Goal: Communication & Community: Answer question/provide support

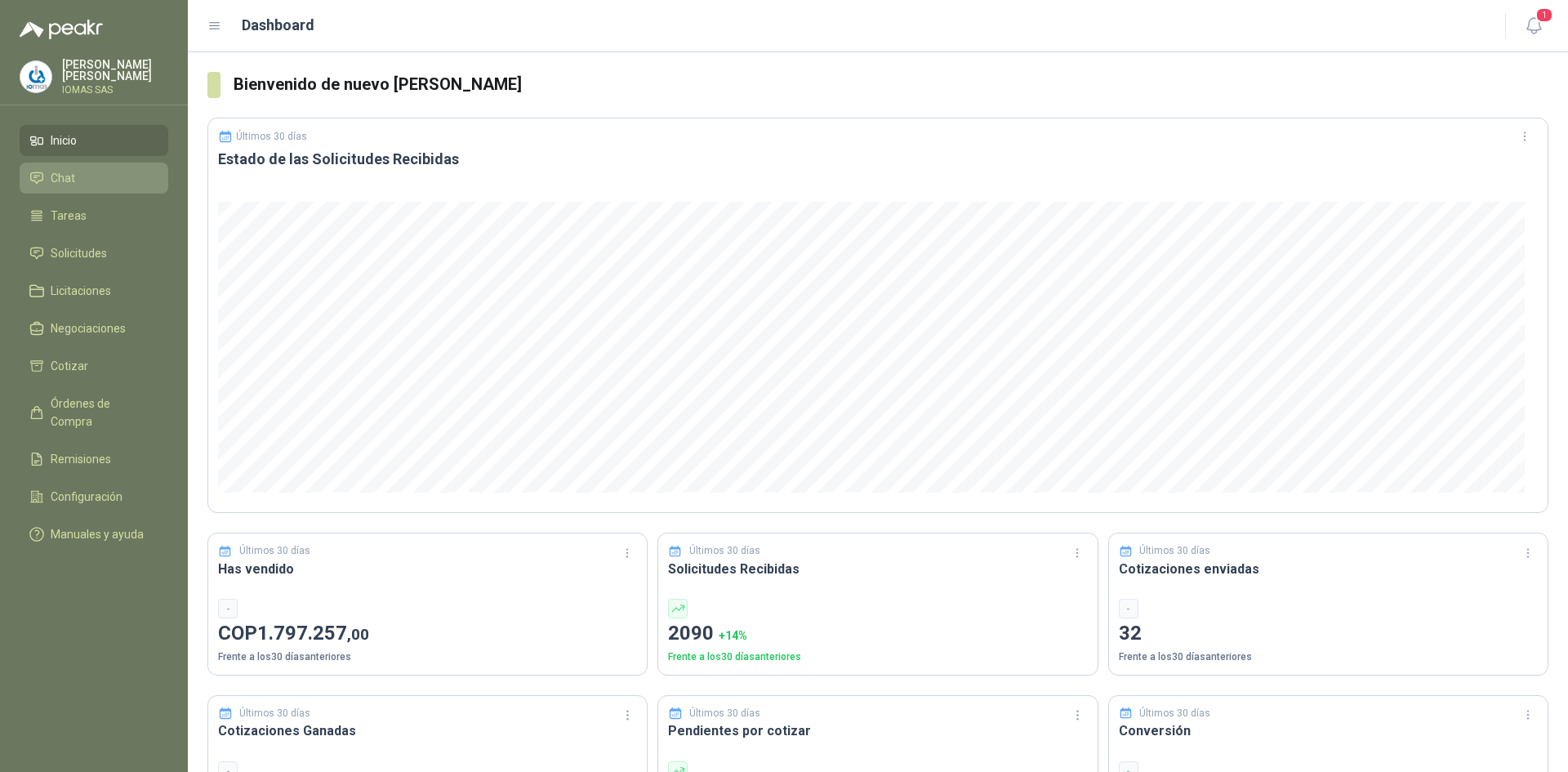
click at [98, 163] on link "Chat" at bounding box center [94, 178] width 149 height 31
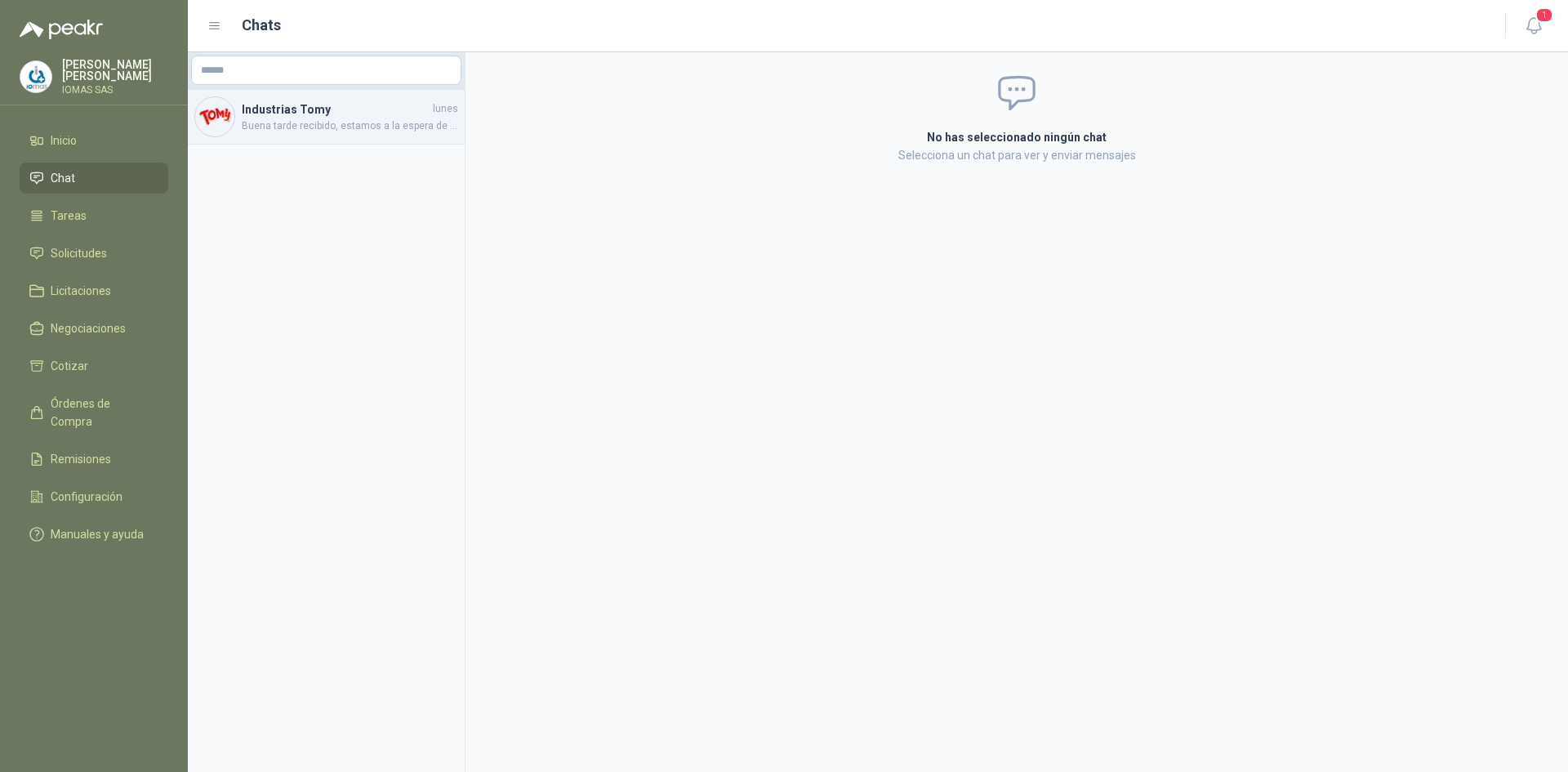
click at [367, 126] on span "Buena tarde recibido, estamos a la espera de poder gestionar cartera y enviar m…" at bounding box center [350, 126] width 216 height 16
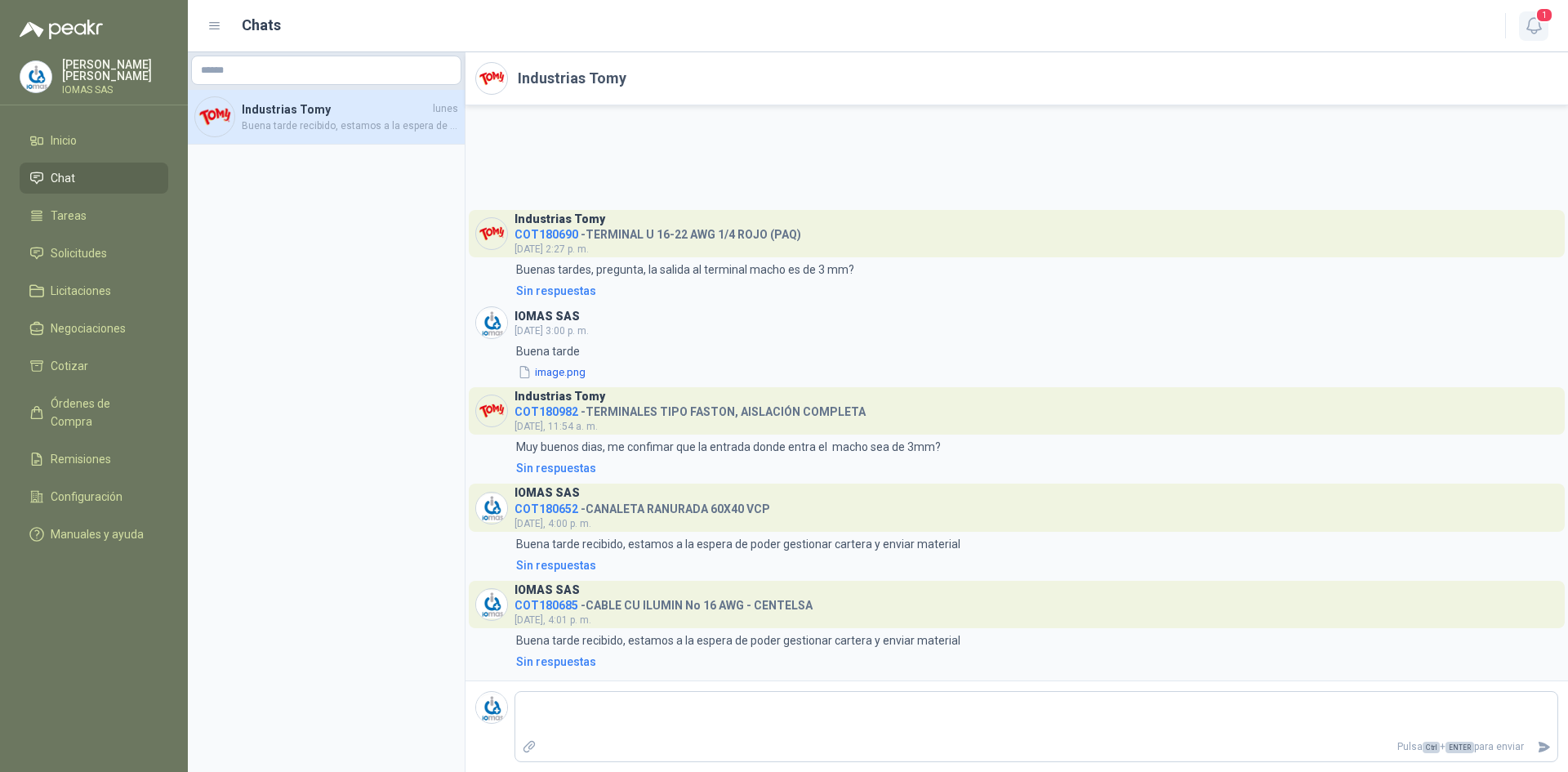
click at [1530, 12] on button "1" at bounding box center [1534, 27] width 30 height 30
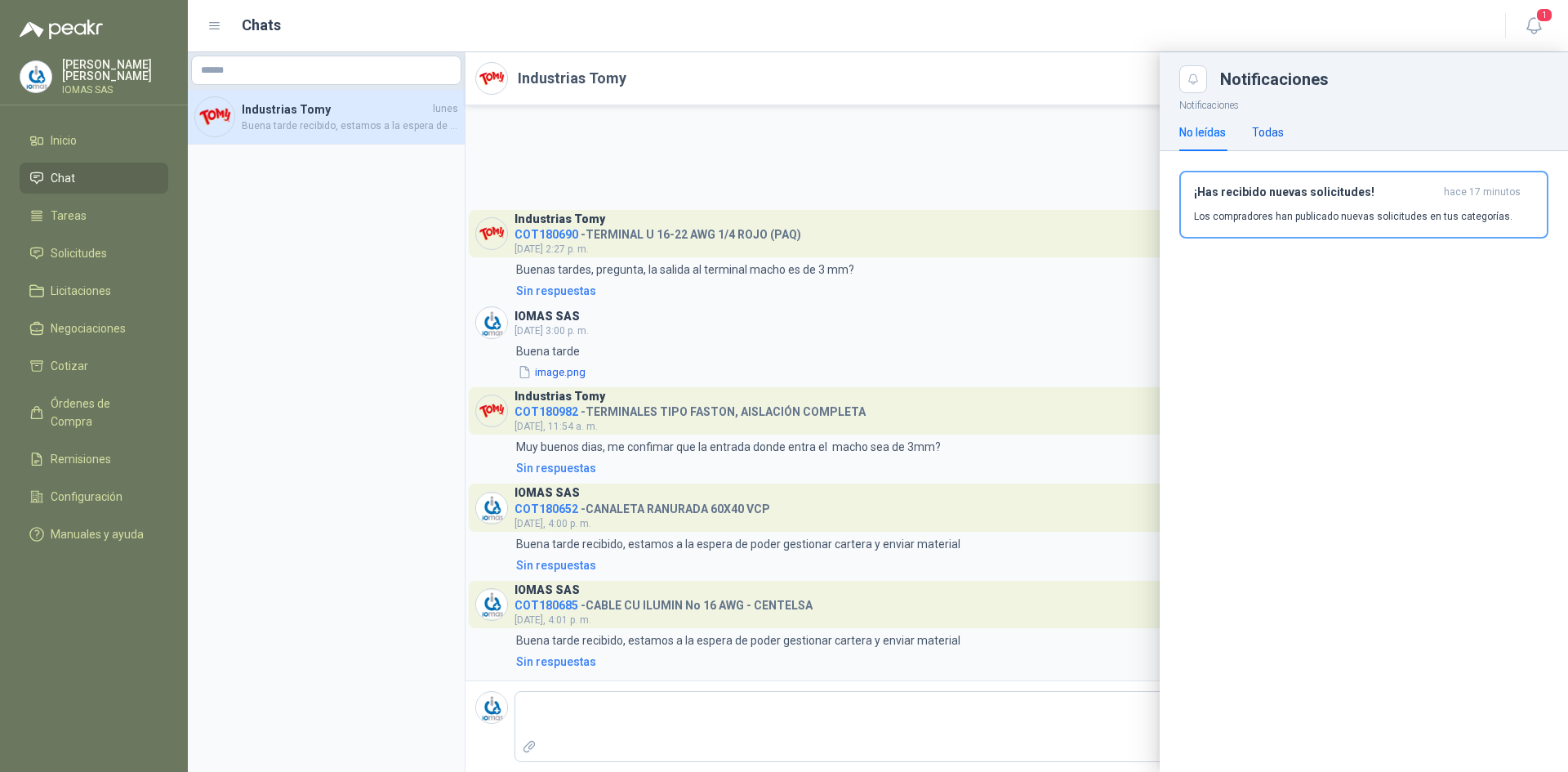
click at [1261, 125] on div "Todas" at bounding box center [1268, 132] width 32 height 18
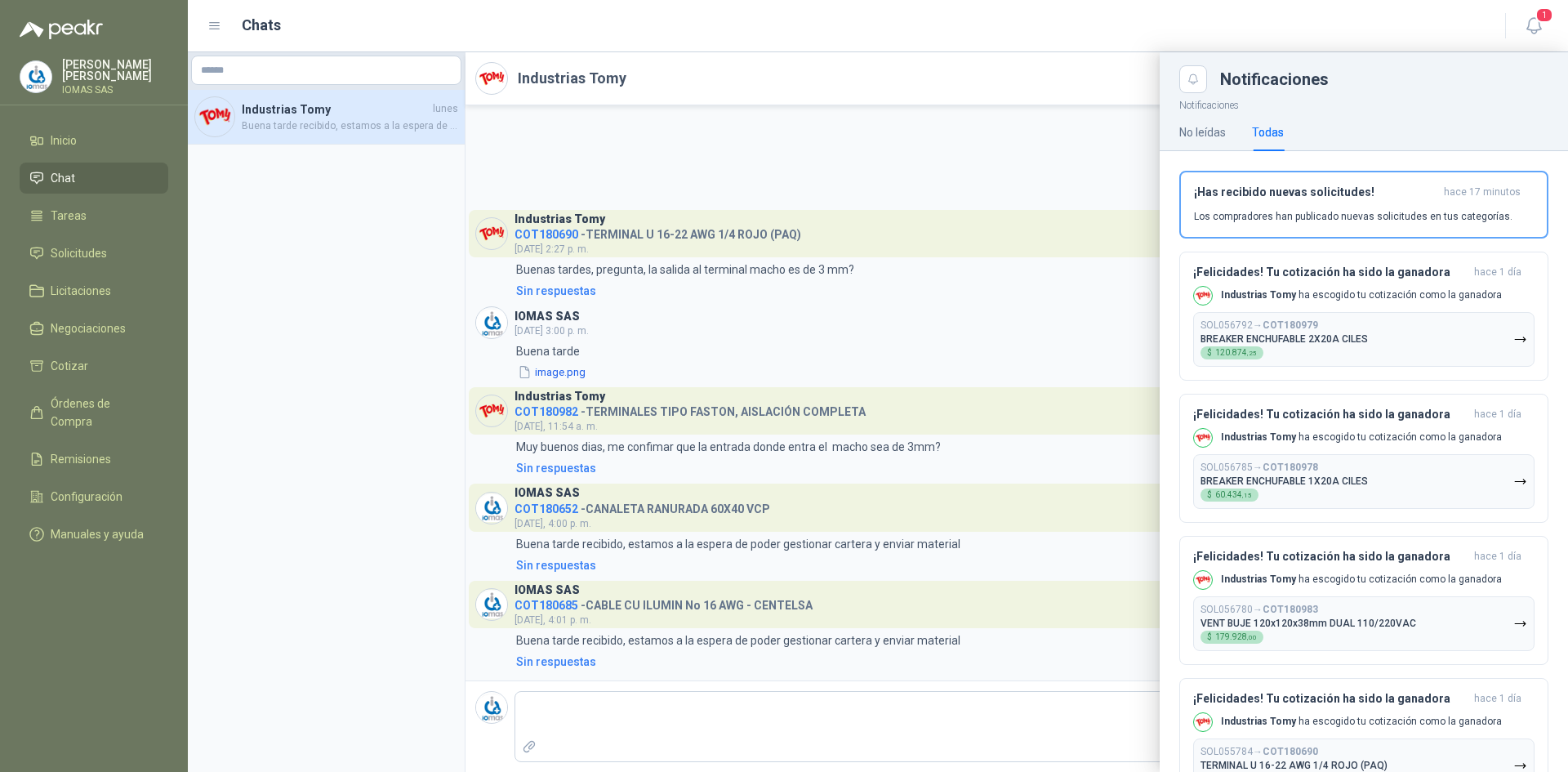
click at [726, 143] on div at bounding box center [878, 412] width 1380 height 720
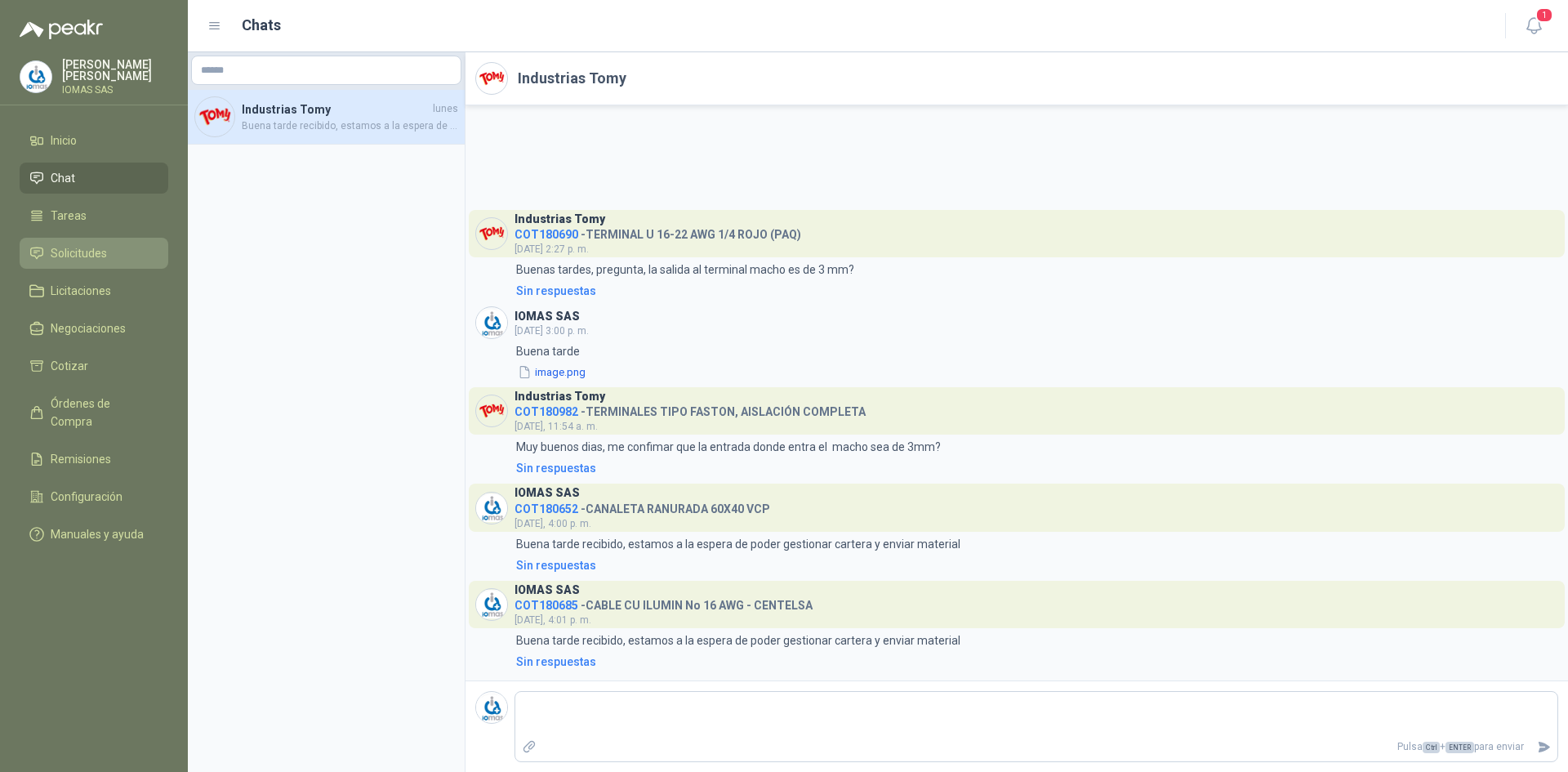
click at [115, 258] on li "Solicitudes" at bounding box center [94, 253] width 129 height 18
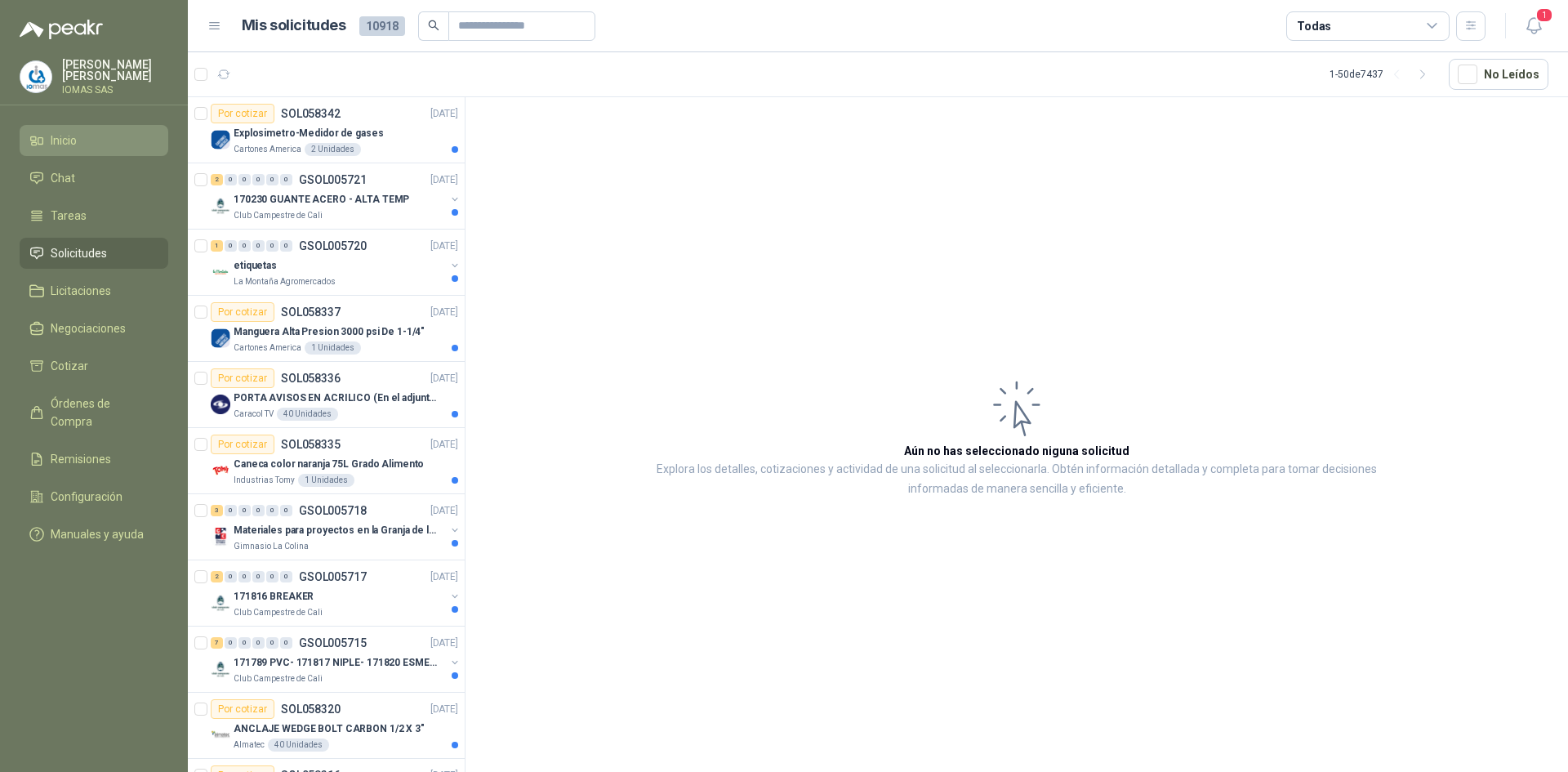
click at [105, 133] on li "Inicio" at bounding box center [94, 140] width 129 height 18
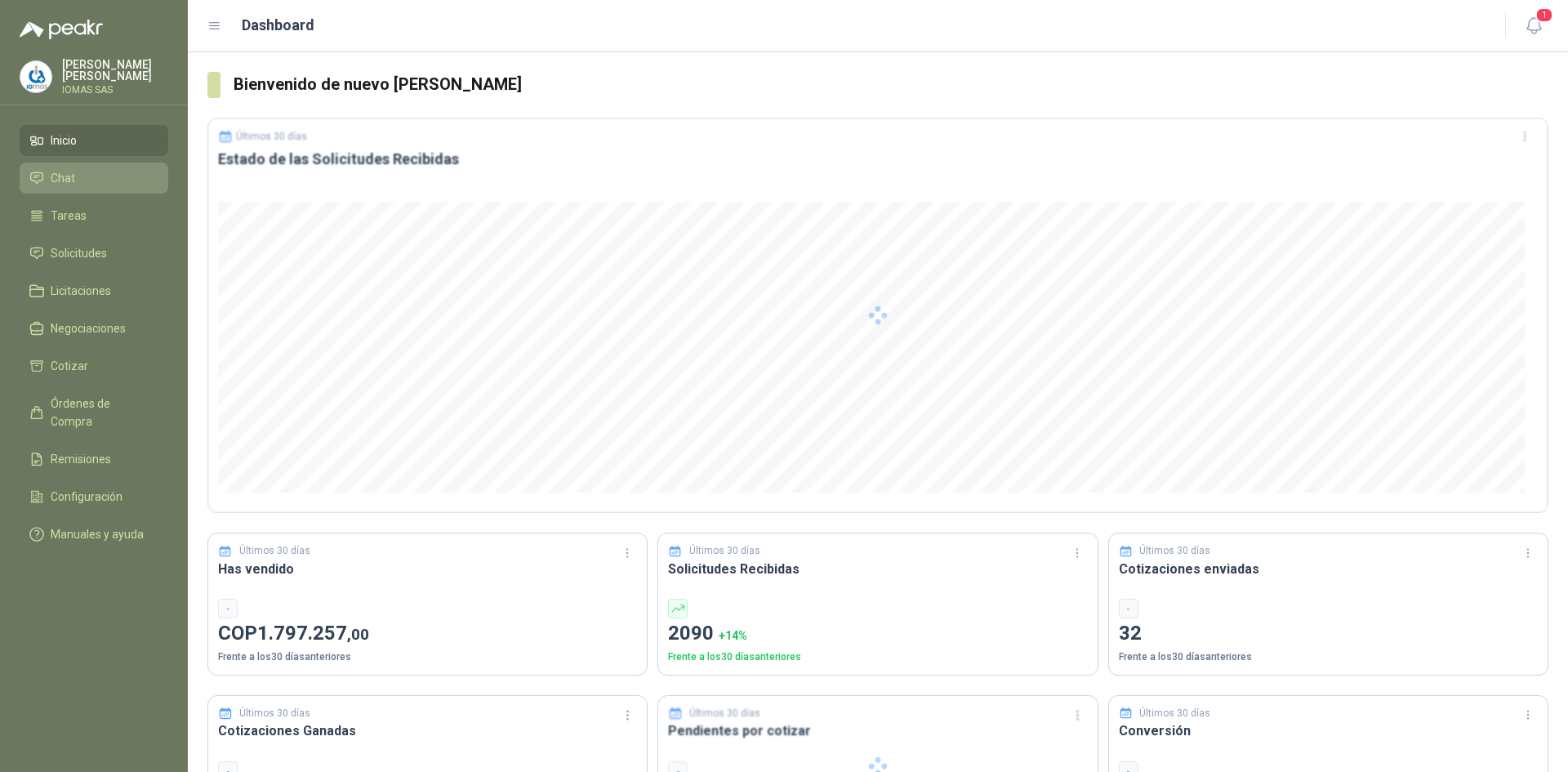
click at [105, 169] on li "Chat" at bounding box center [94, 178] width 129 height 18
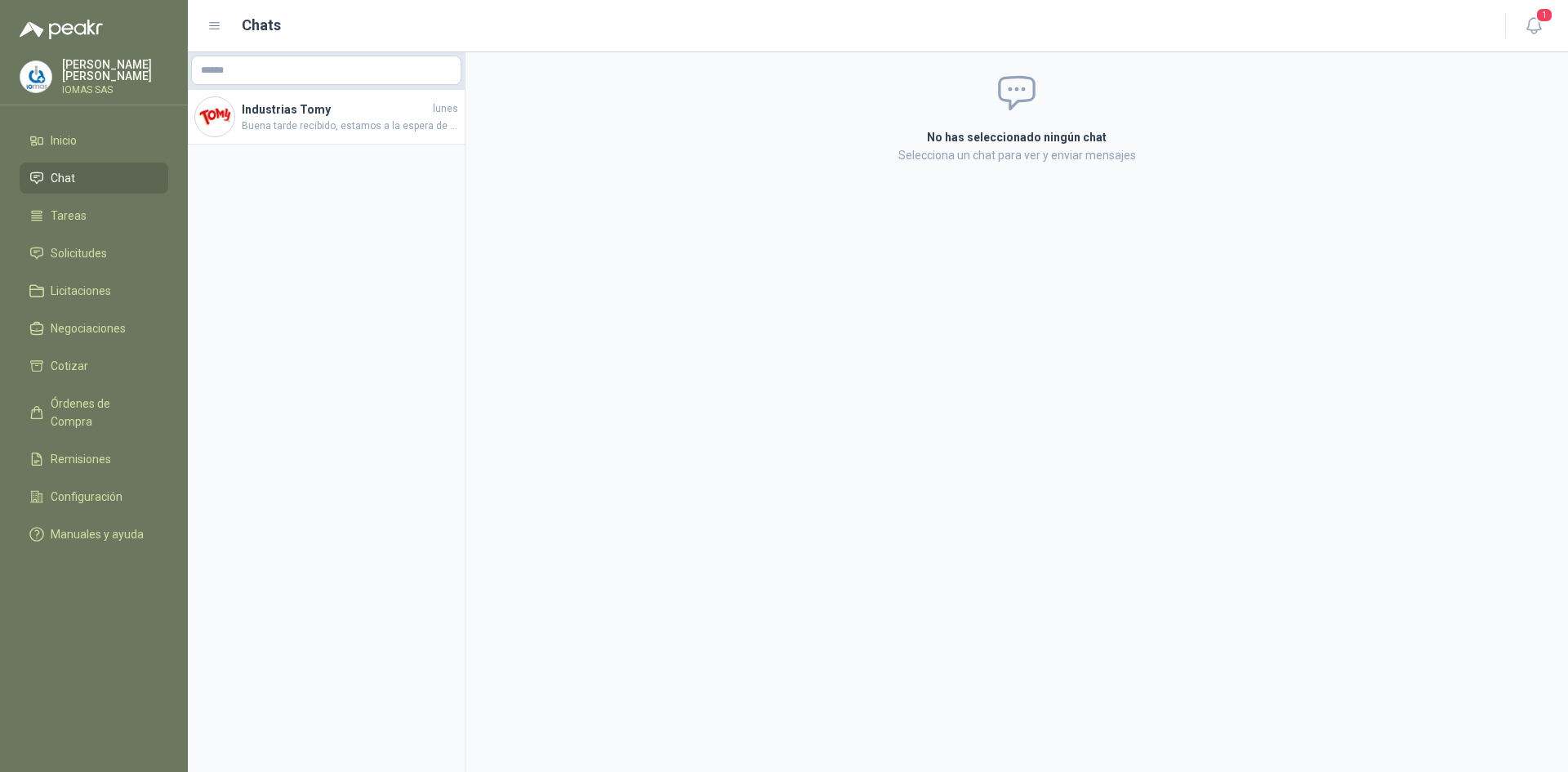
click at [224, 27] on div "Chats" at bounding box center [846, 25] width 1279 height 23
click at [212, 26] on icon at bounding box center [215, 26] width 10 height 7
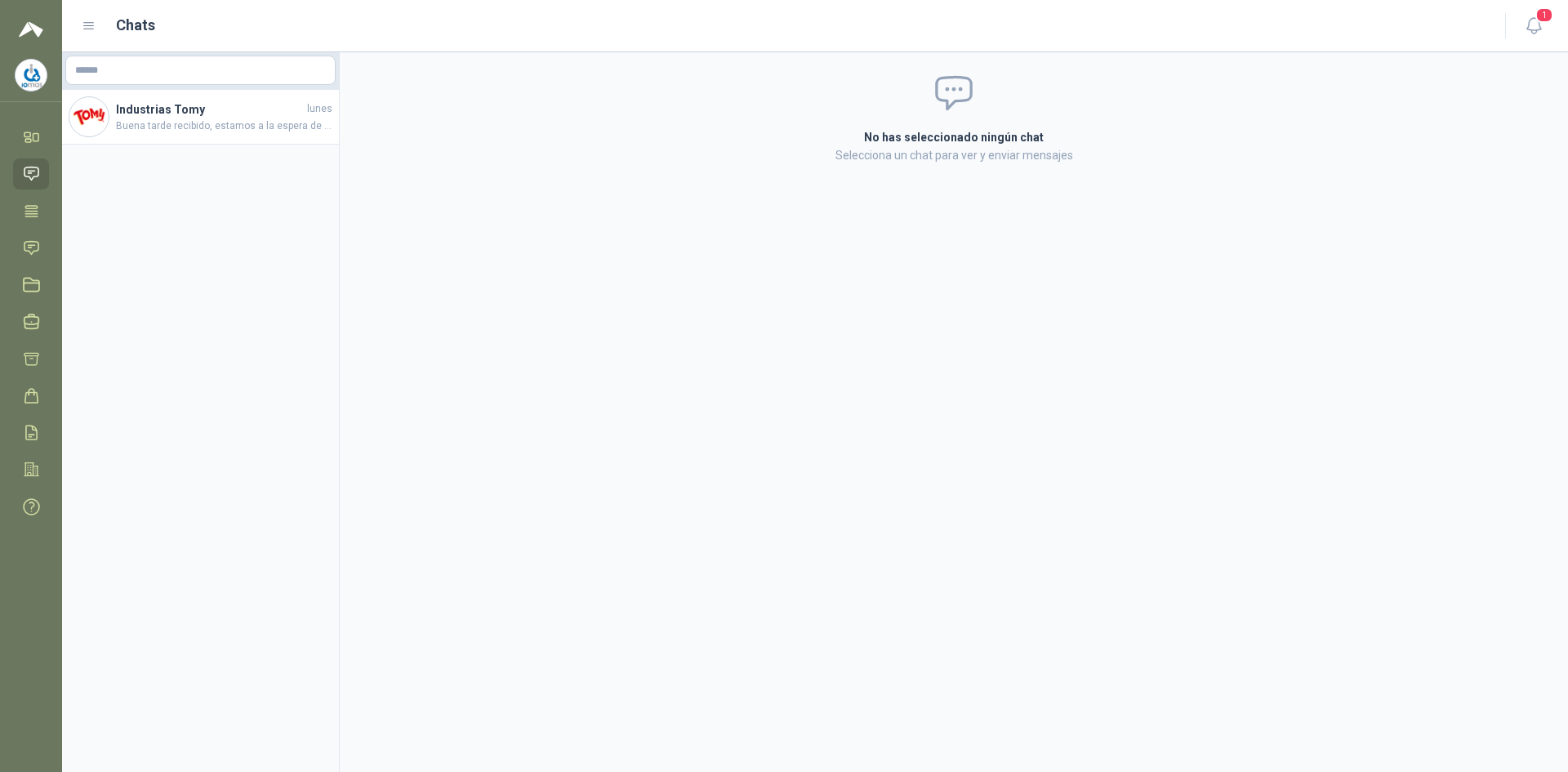
click at [93, 22] on icon at bounding box center [89, 26] width 15 height 15
